Goal: Task Accomplishment & Management: Complete application form

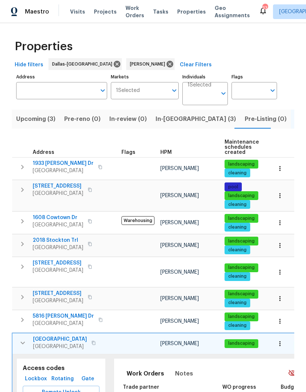
click at [53, 218] on span "1608 Cowtown Dr" at bounding box center [58, 217] width 51 height 7
click at [64, 218] on span "1608 Cowtown Dr" at bounding box center [58, 217] width 51 height 7
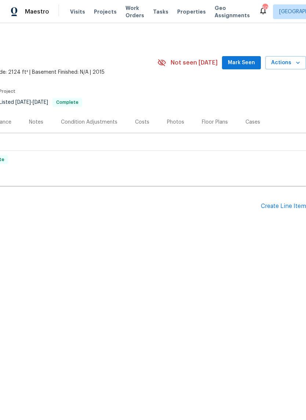
click at [287, 204] on div "Create Line Item" at bounding box center [283, 206] width 45 height 7
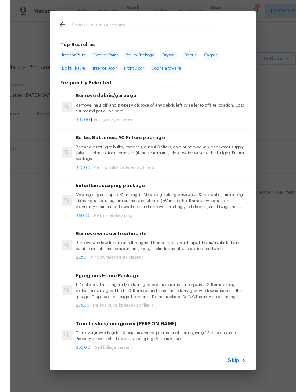
scroll to position [0, 109]
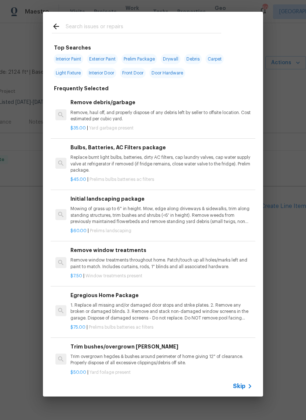
click at [102, 29] on input "text" at bounding box center [144, 27] width 156 height 11
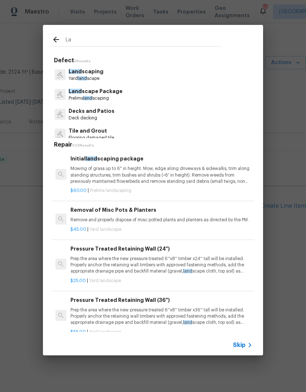
type input "L"
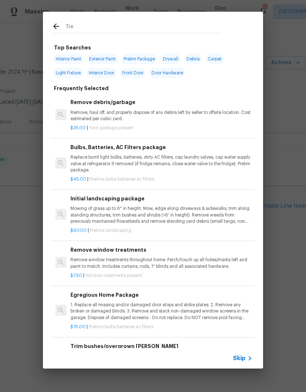
type input "Tree"
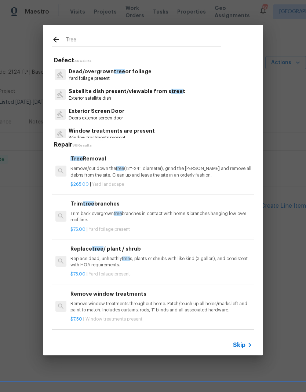
click at [114, 76] on p "Yard foilage present" at bounding box center [110, 79] width 83 height 6
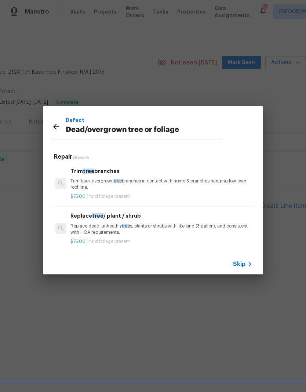
click at [129, 180] on p "Trim back overgrown tree branches in contact with home & branches hanging low o…" at bounding box center [161, 184] width 182 height 12
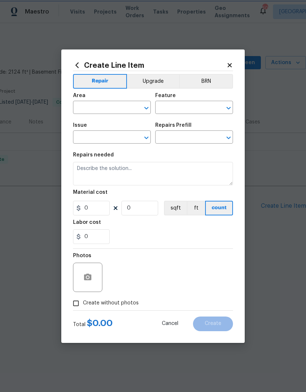
type input "Dead/overgrown tree or foliage"
type input "Trim tree branches $75.00"
type textarea "Trim back overgrown tree branches in contact with home & branches hanging low o…"
type input "75"
type input "1"
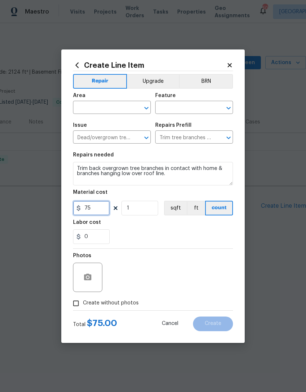
click at [98, 206] on input "75" at bounding box center [91, 208] width 37 height 15
type input "500"
click at [180, 235] on div "0" at bounding box center [153, 237] width 160 height 15
click at [112, 101] on div "Area" at bounding box center [112, 98] width 78 height 10
click at [104, 106] on input "text" at bounding box center [101, 108] width 57 height 11
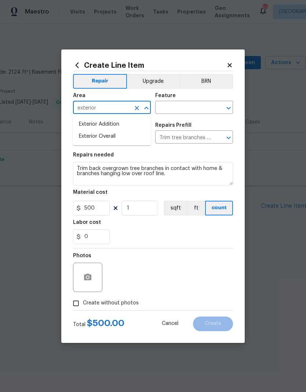
click at [124, 137] on li "Exterior Overall" at bounding box center [112, 137] width 78 height 12
type input "Exterior Overall"
click at [191, 107] on input "text" at bounding box center [183, 108] width 57 height 11
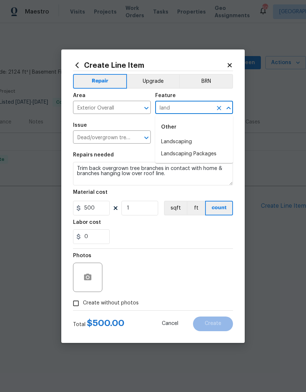
click at [181, 140] on li "Landscaping" at bounding box center [194, 142] width 78 height 12
type input "Landscaping"
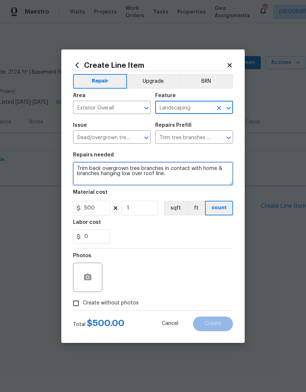
click at [186, 173] on textarea "Trim back overgrown tree branches in contact with home & branches hanging low o…" at bounding box center [153, 173] width 160 height 23
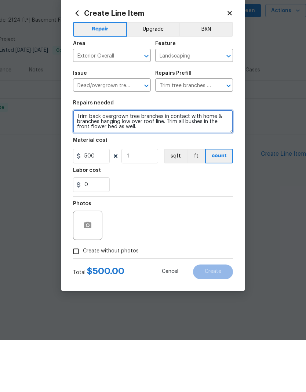
type textarea "Trim back overgrown tree branches in contact with home & branches hanging low o…"
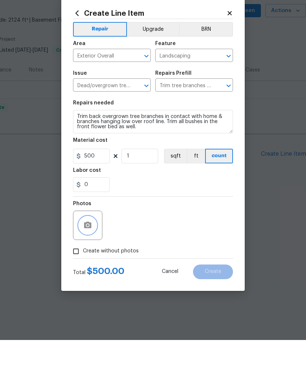
click at [95, 269] on button "button" at bounding box center [88, 278] width 18 height 18
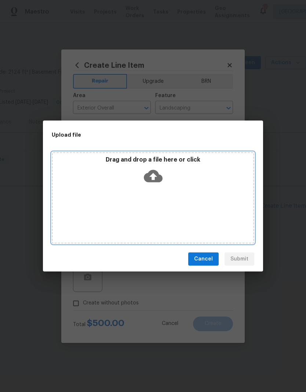
click at [157, 176] on icon at bounding box center [153, 176] width 19 height 12
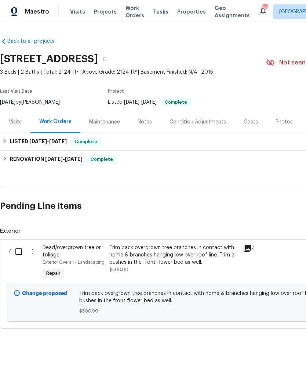
click at [109, 118] on div "Maintenance" at bounding box center [104, 121] width 31 height 7
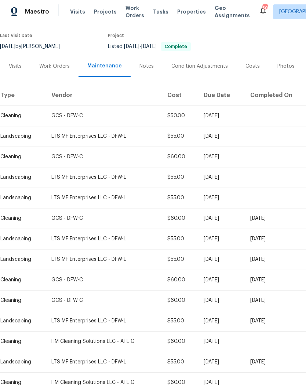
scroll to position [57, 0]
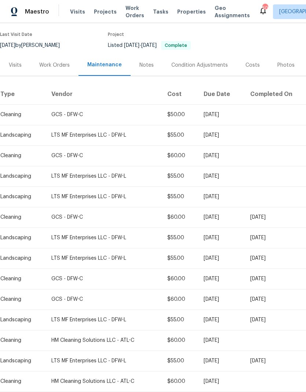
click at [59, 64] on div "Work Orders" at bounding box center [54, 65] width 30 height 7
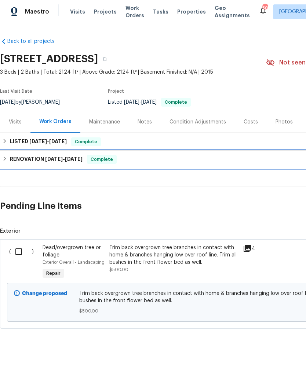
click at [38, 159] on h6 "RENOVATION 11/1/24 - 11/8/24" at bounding box center [46, 159] width 73 height 9
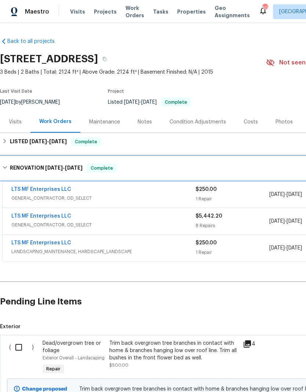
click at [49, 168] on span "[DATE]" at bounding box center [54, 167] width 18 height 5
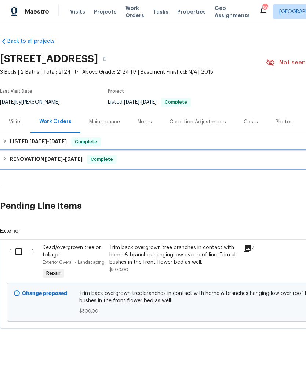
click at [39, 156] on h6 "RENOVATION 11/1/24 - 11/8/24" at bounding box center [46, 159] width 73 height 9
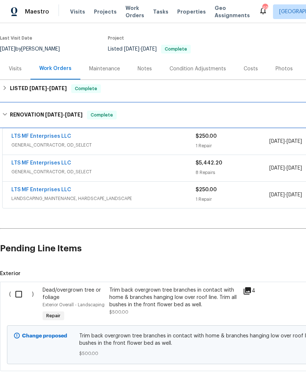
scroll to position [53, 0]
